Goal: Task Accomplishment & Management: Manage account settings

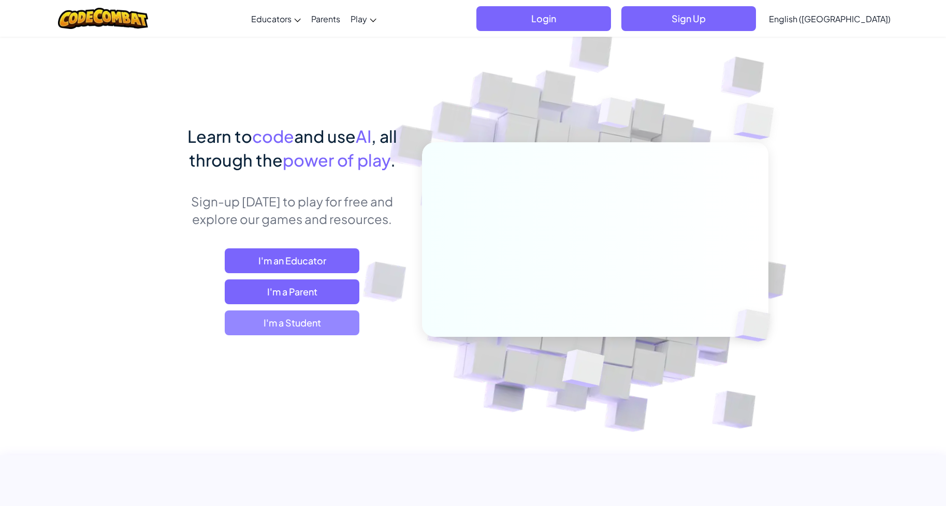
click at [296, 317] on span "I'm a Student" at bounding box center [292, 323] width 135 height 25
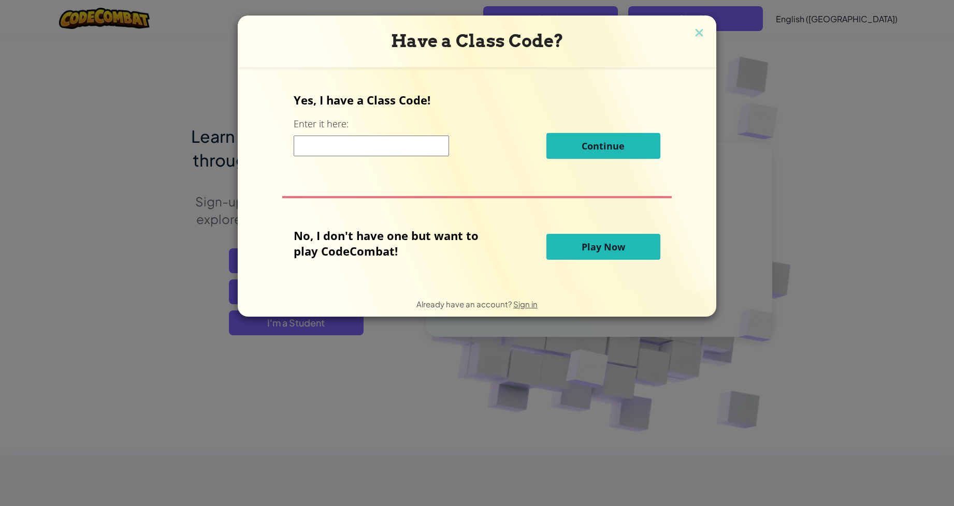
click at [404, 148] on input at bounding box center [371, 146] width 155 height 21
click at [692, 33] on img at bounding box center [698, 34] width 13 height 16
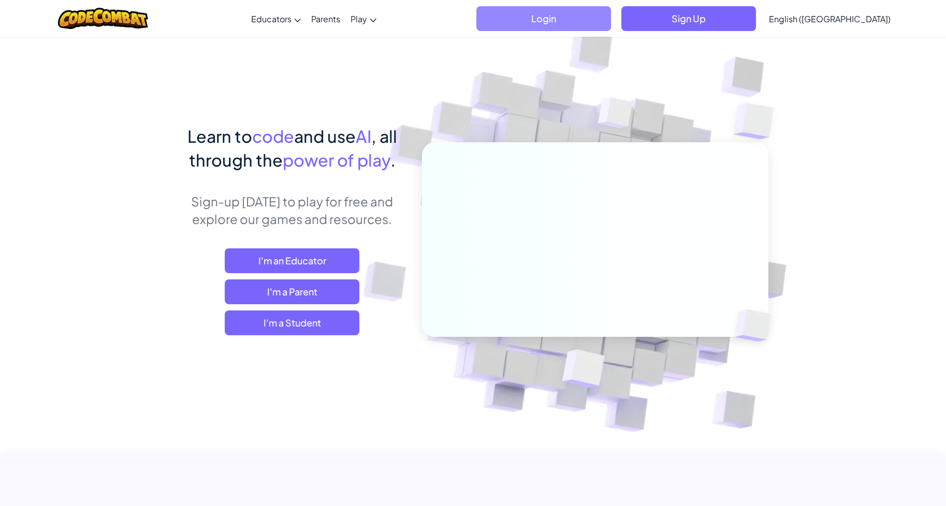
click at [611, 16] on span "Login" at bounding box center [543, 18] width 135 height 25
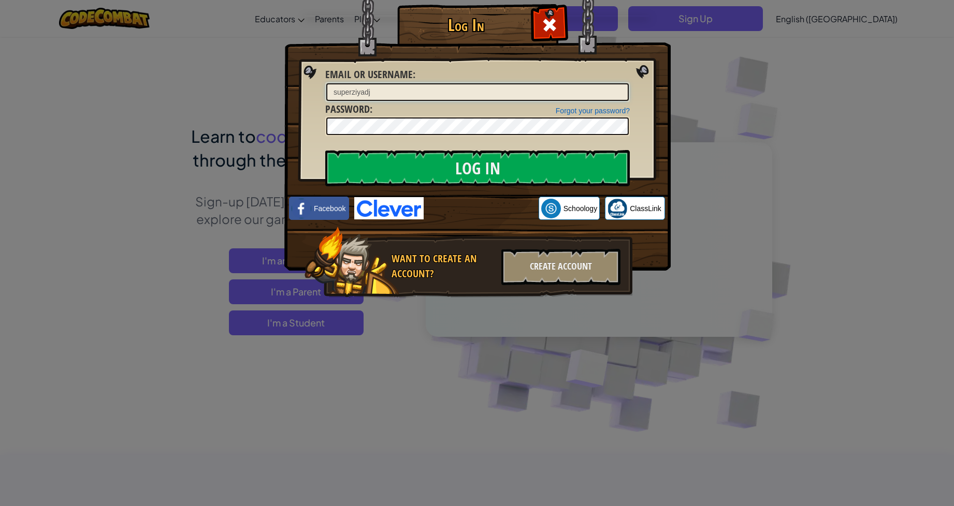
type input "superziyadj"
click at [437, 167] on input "Log In" at bounding box center [477, 168] width 304 height 36
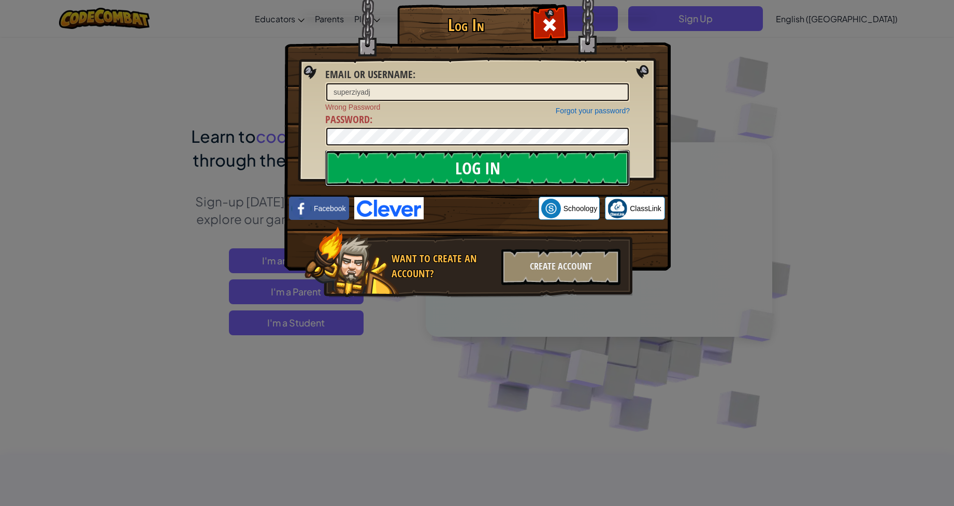
click at [568, 153] on input "Log In" at bounding box center [477, 168] width 304 height 36
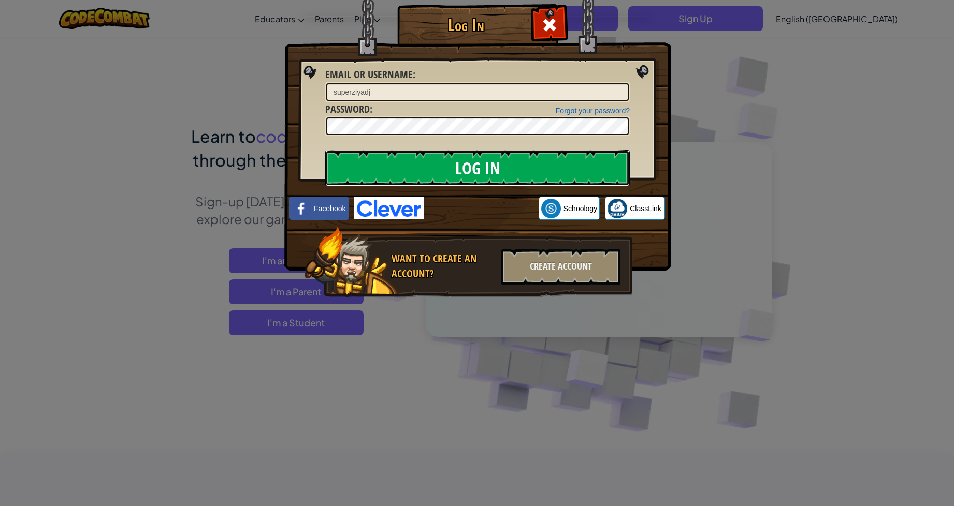
click at [566, 161] on input "Log In" at bounding box center [477, 168] width 304 height 36
